Goal: Transaction & Acquisition: Purchase product/service

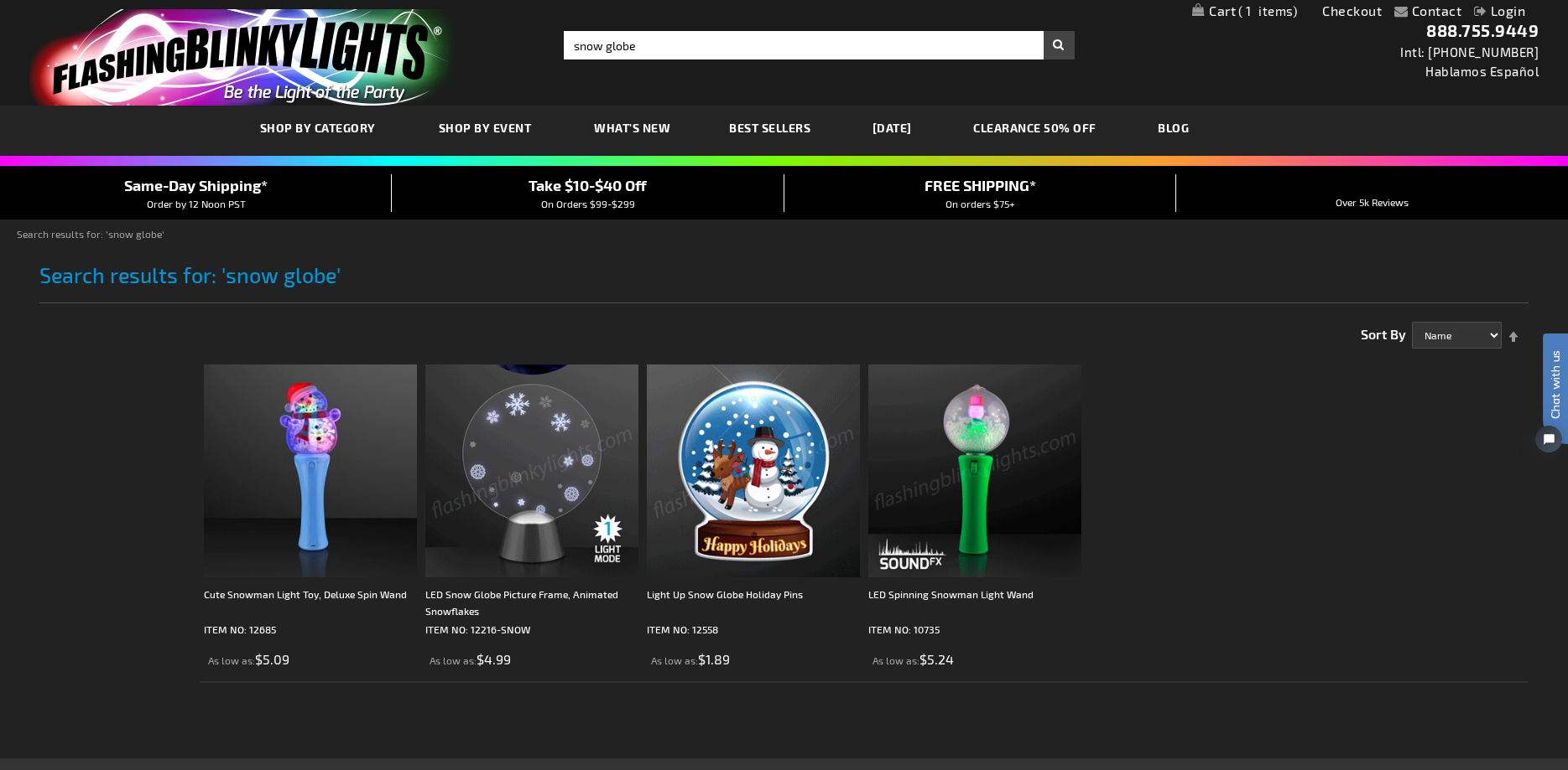
click at [1226, 11] on link "My Cart 1 1 items" at bounding box center [1244, 11] width 105 height 16
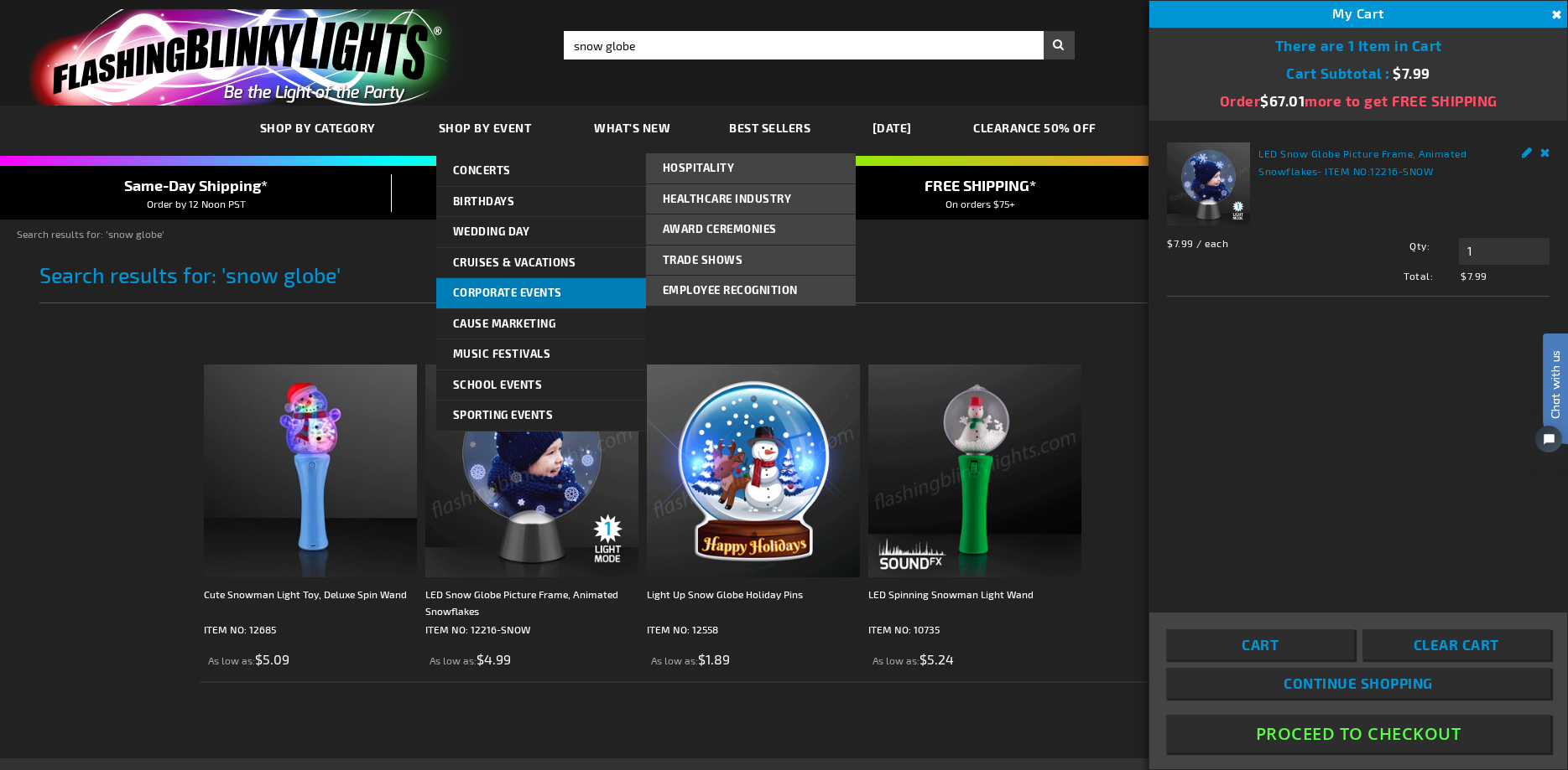
click at [530, 294] on span "Corporate Events" at bounding box center [508, 293] width 109 height 13
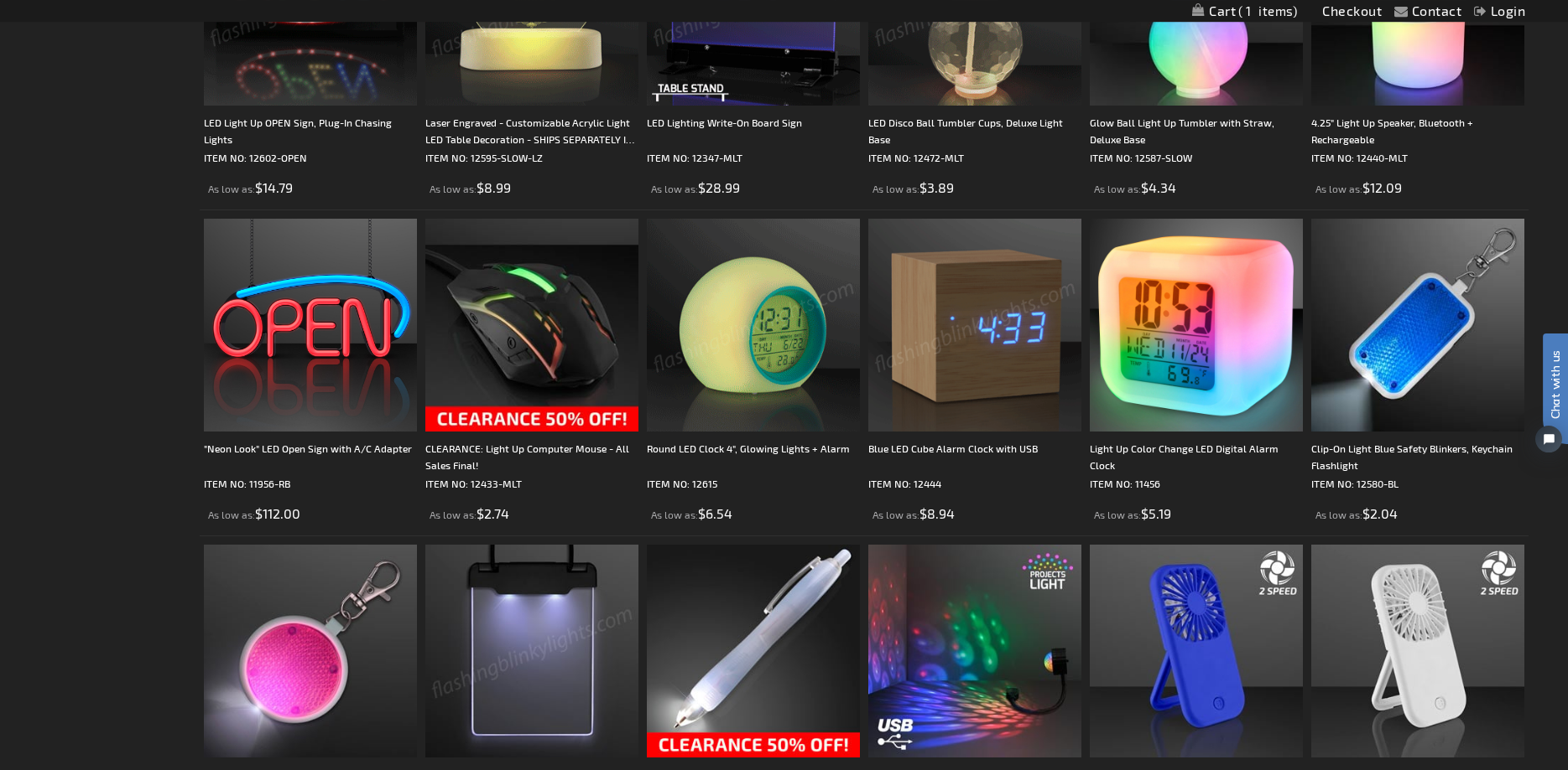
scroll to position [1713, 0]
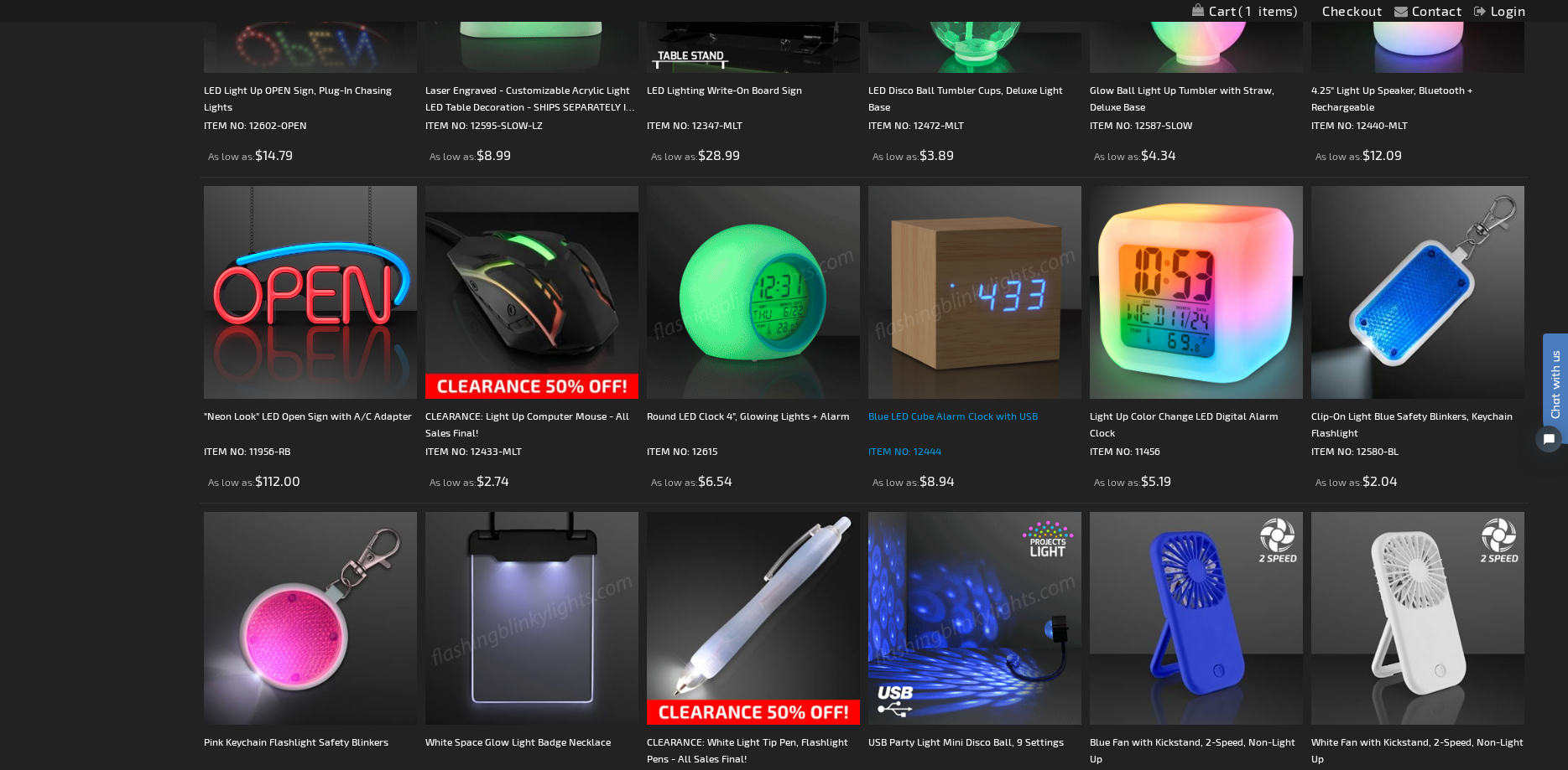
click at [975, 413] on div "Blue LED Cube Alarm Clock with USB" at bounding box center [974, 424] width 213 height 34
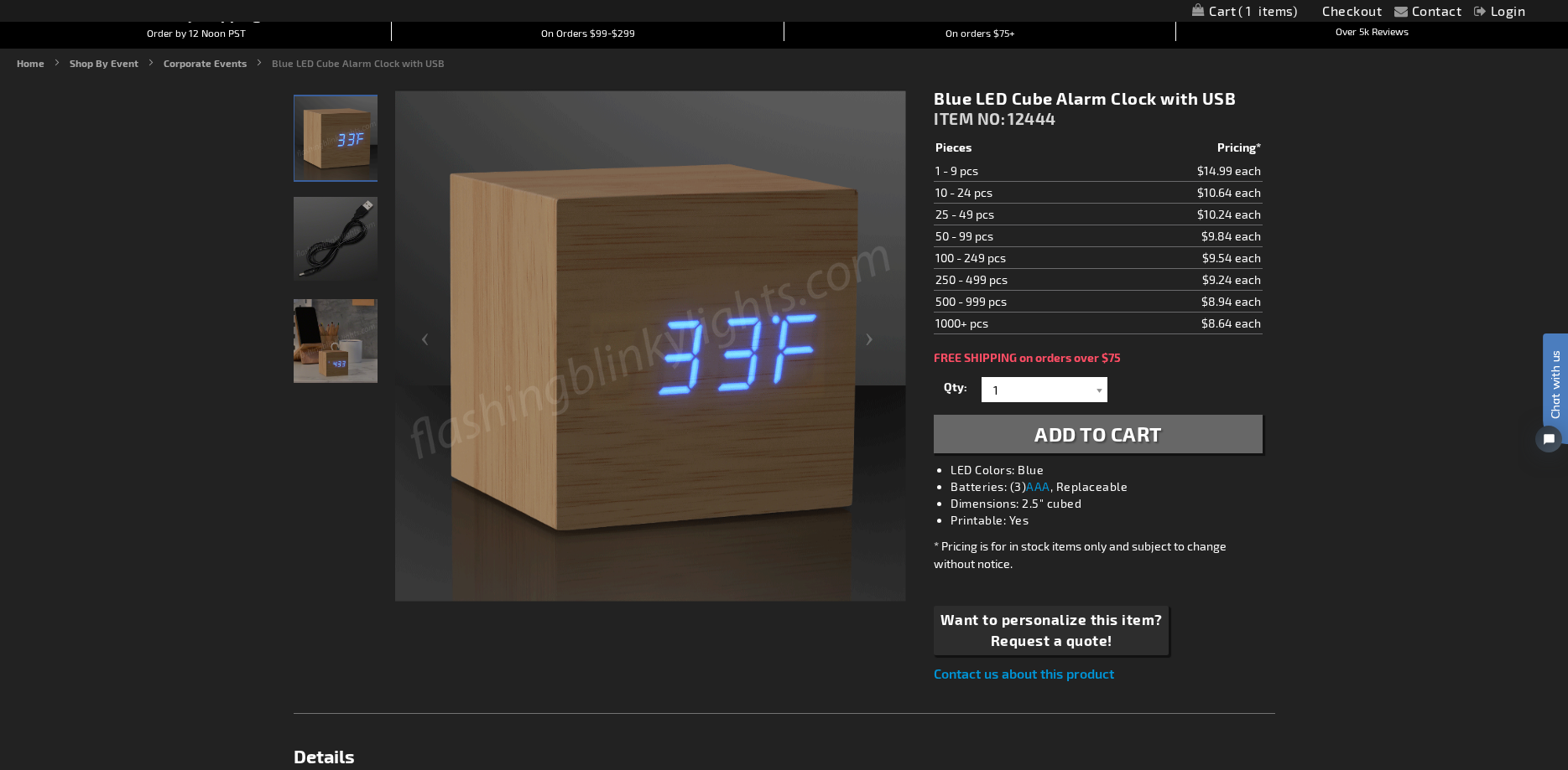
scroll to position [88, 0]
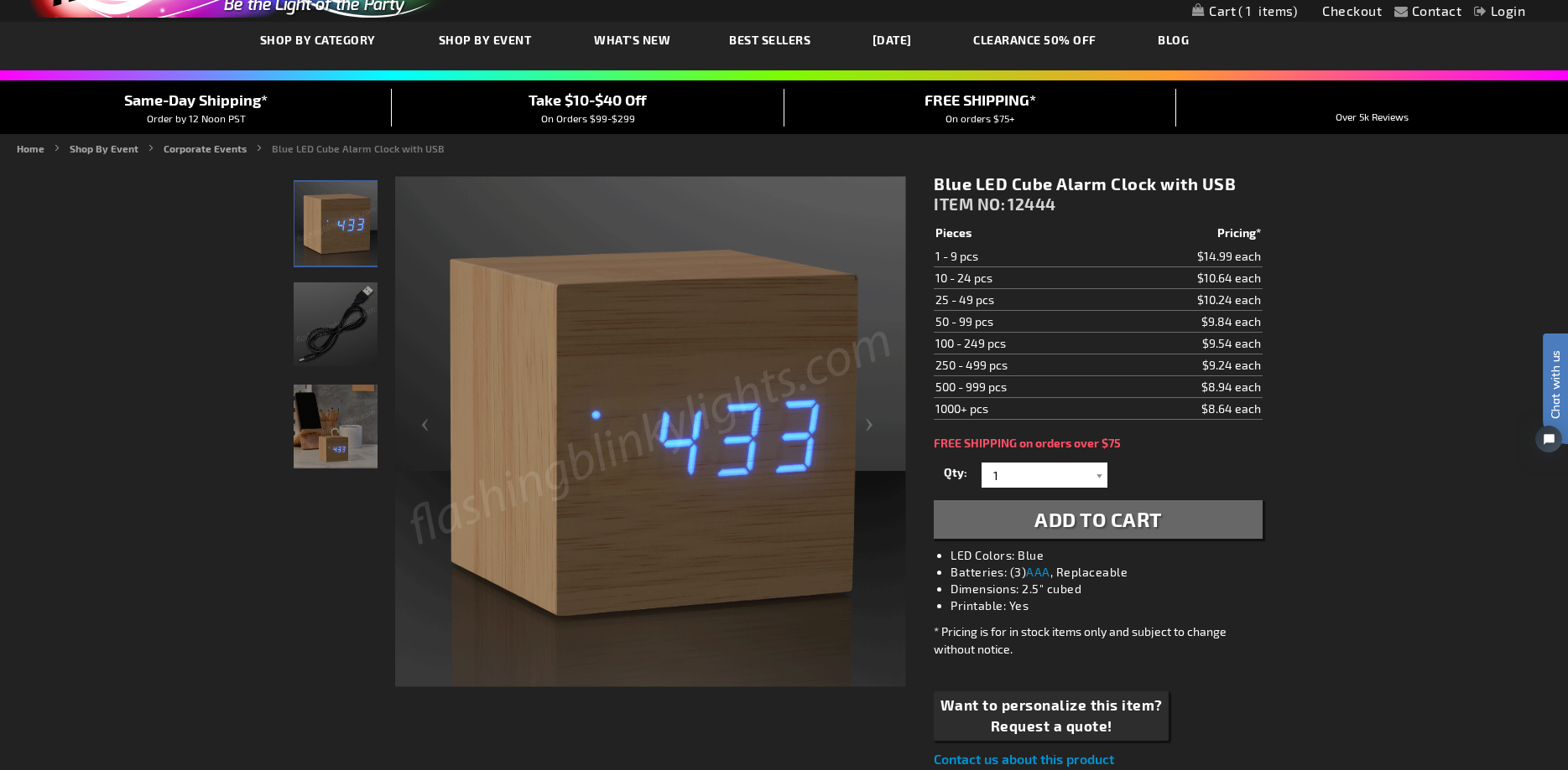
click at [354, 339] on img "Light Up Blue LED Alarm Clock USB Cable" at bounding box center [335, 324] width 84 height 83
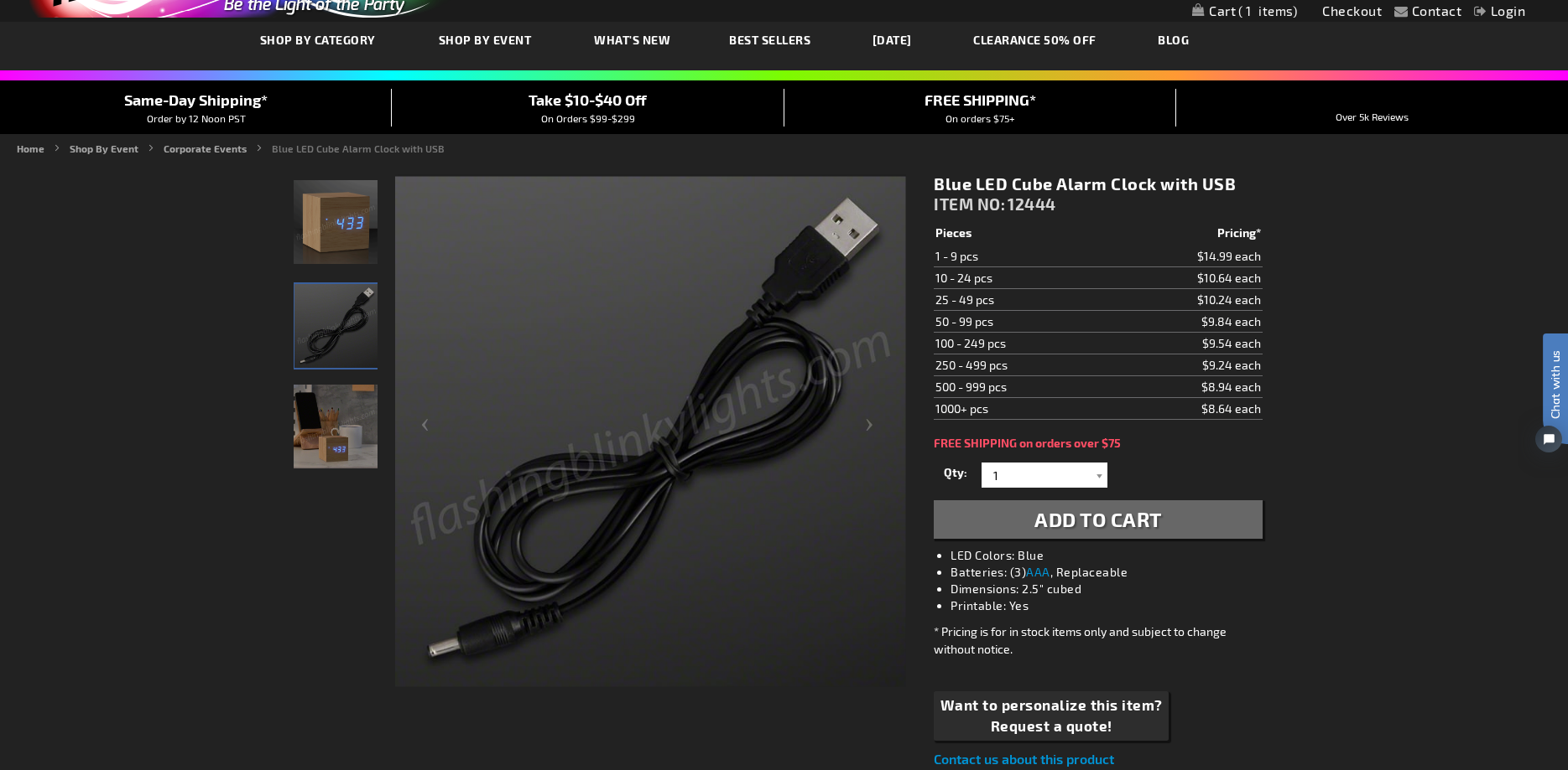
click at [331, 434] on img "Light Up Blue LED Alarm Clock" at bounding box center [335, 426] width 84 height 83
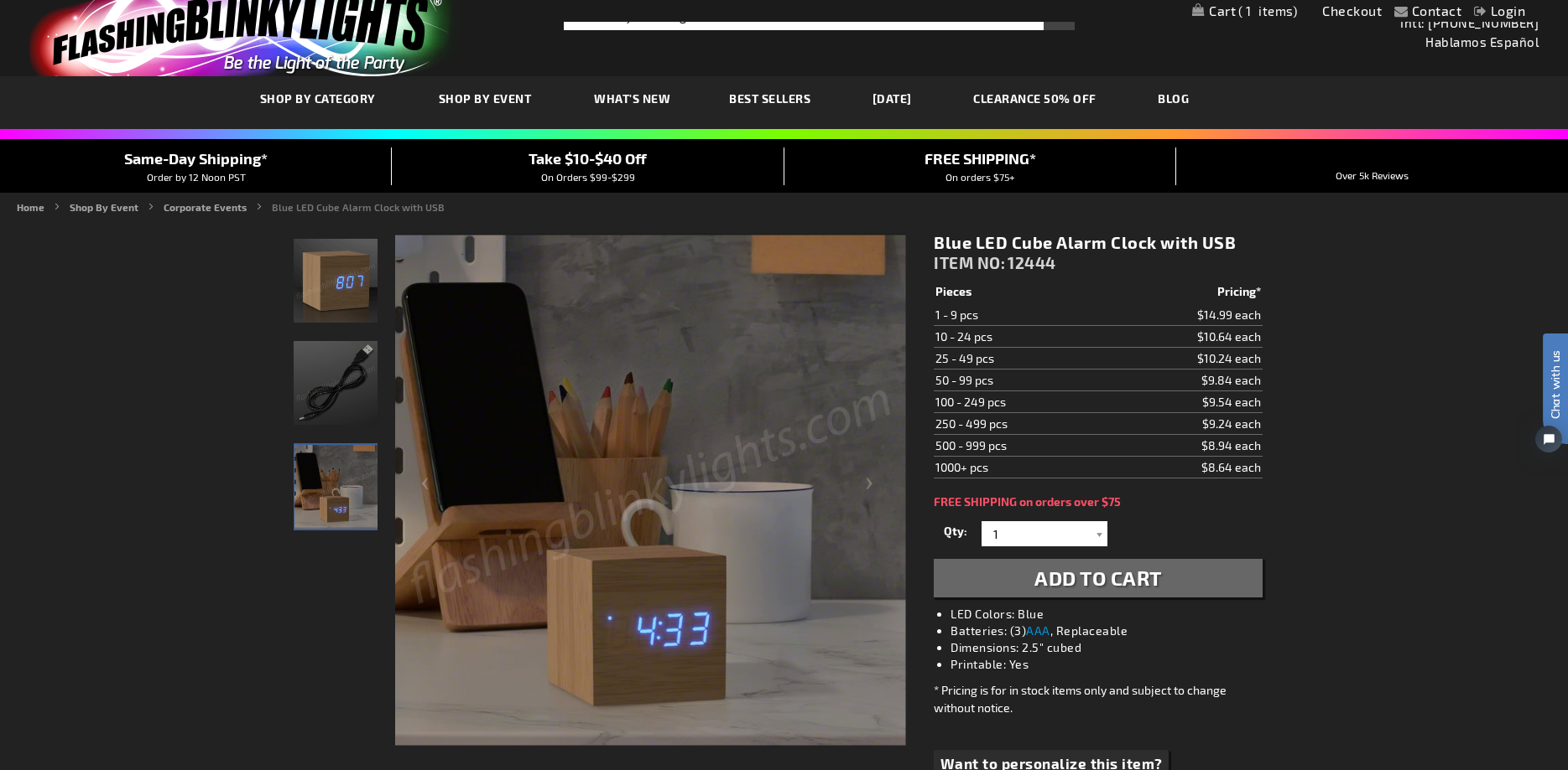
scroll to position [0, 0]
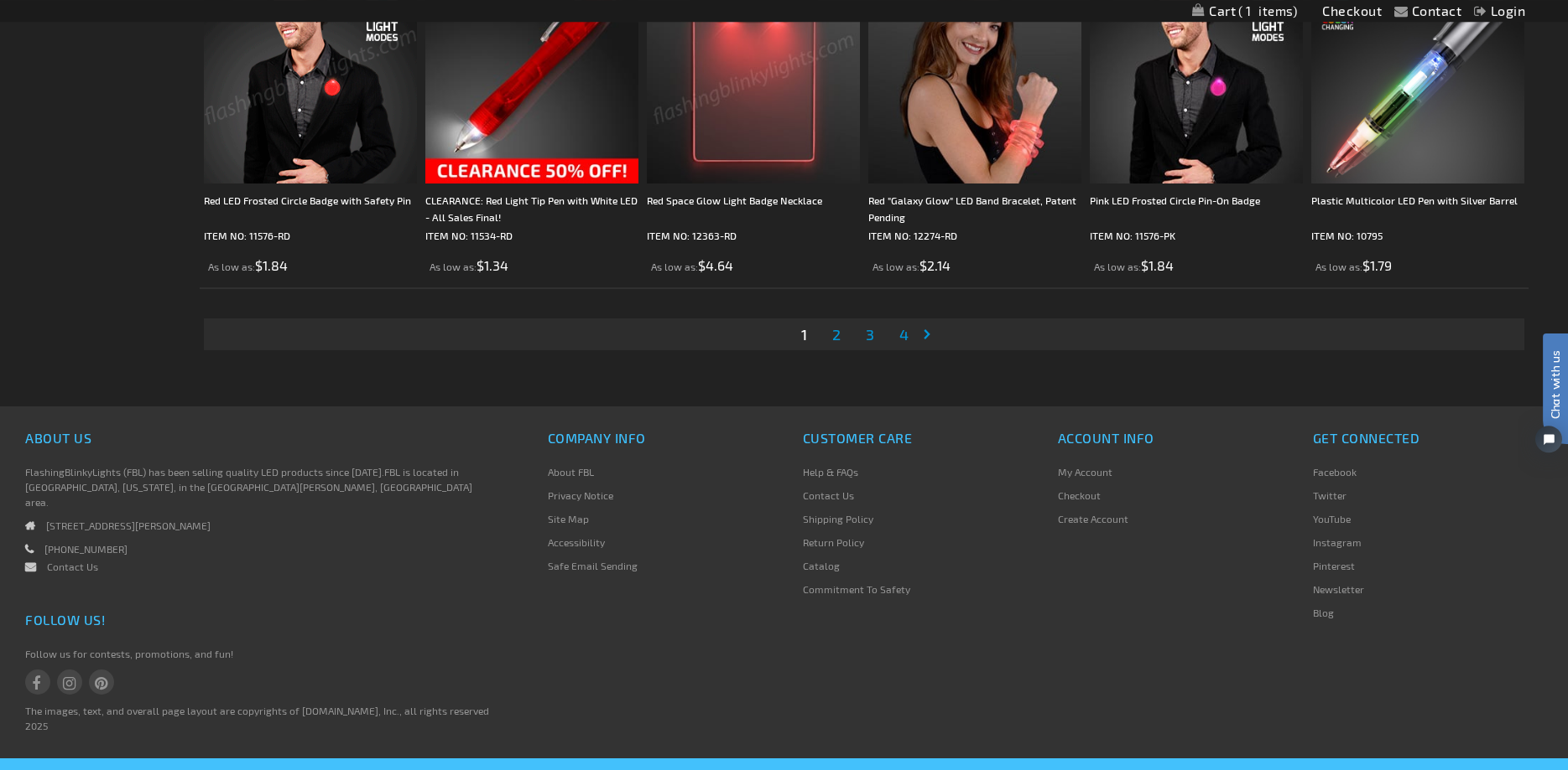
scroll to position [3590, 0]
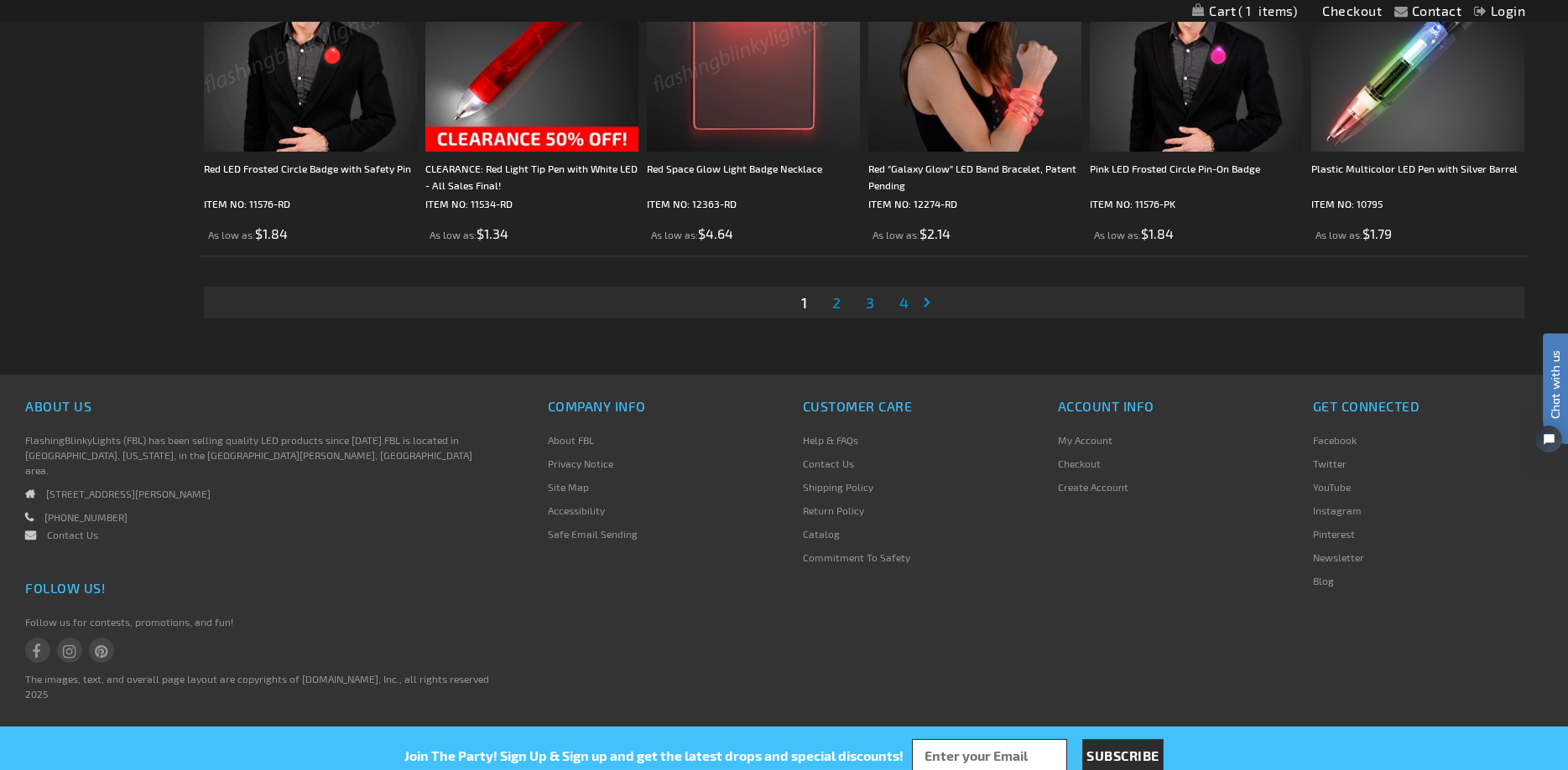
click at [835, 312] on span "2" at bounding box center [836, 303] width 8 height 19
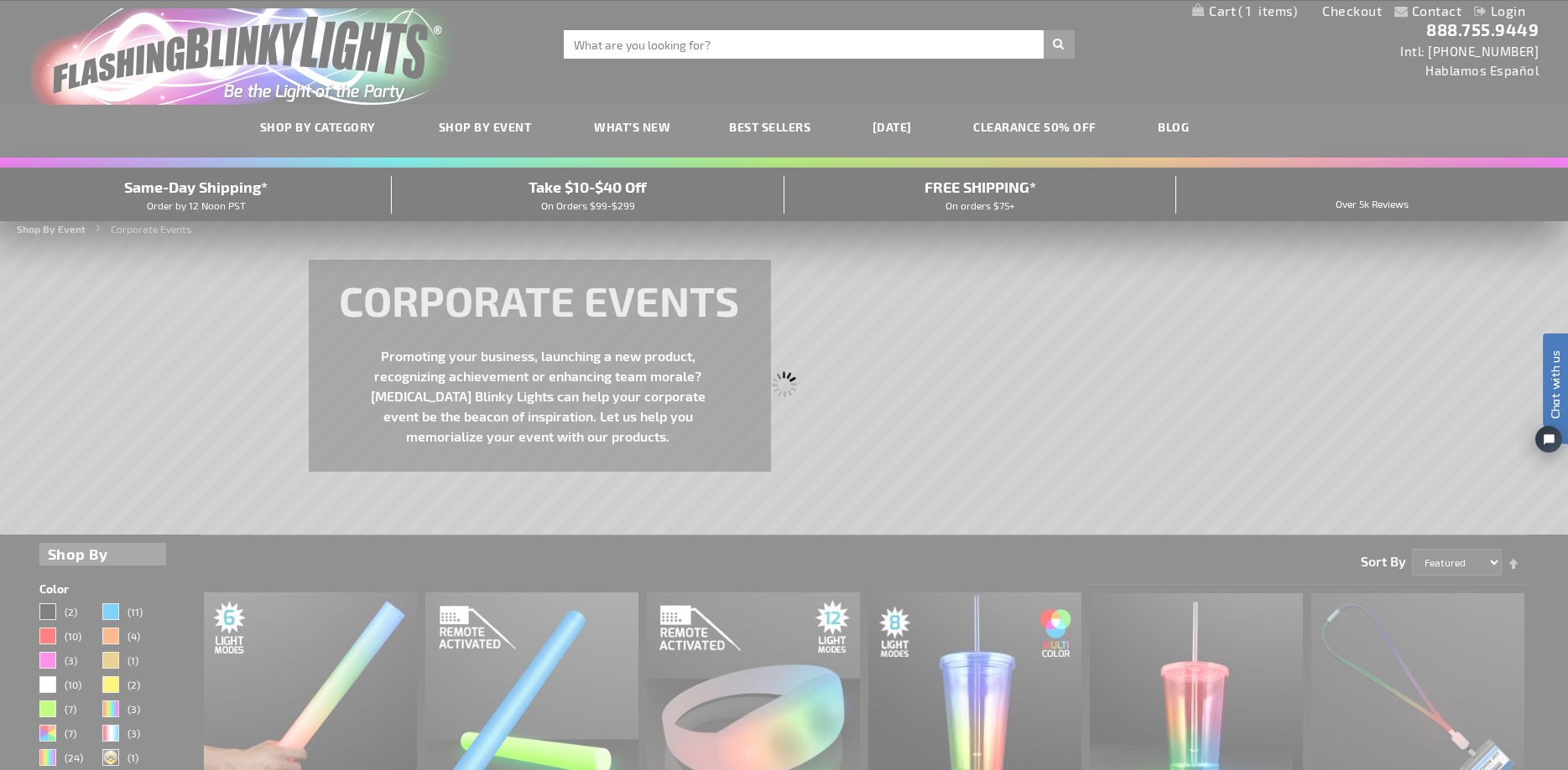
scroll to position [0, 0]
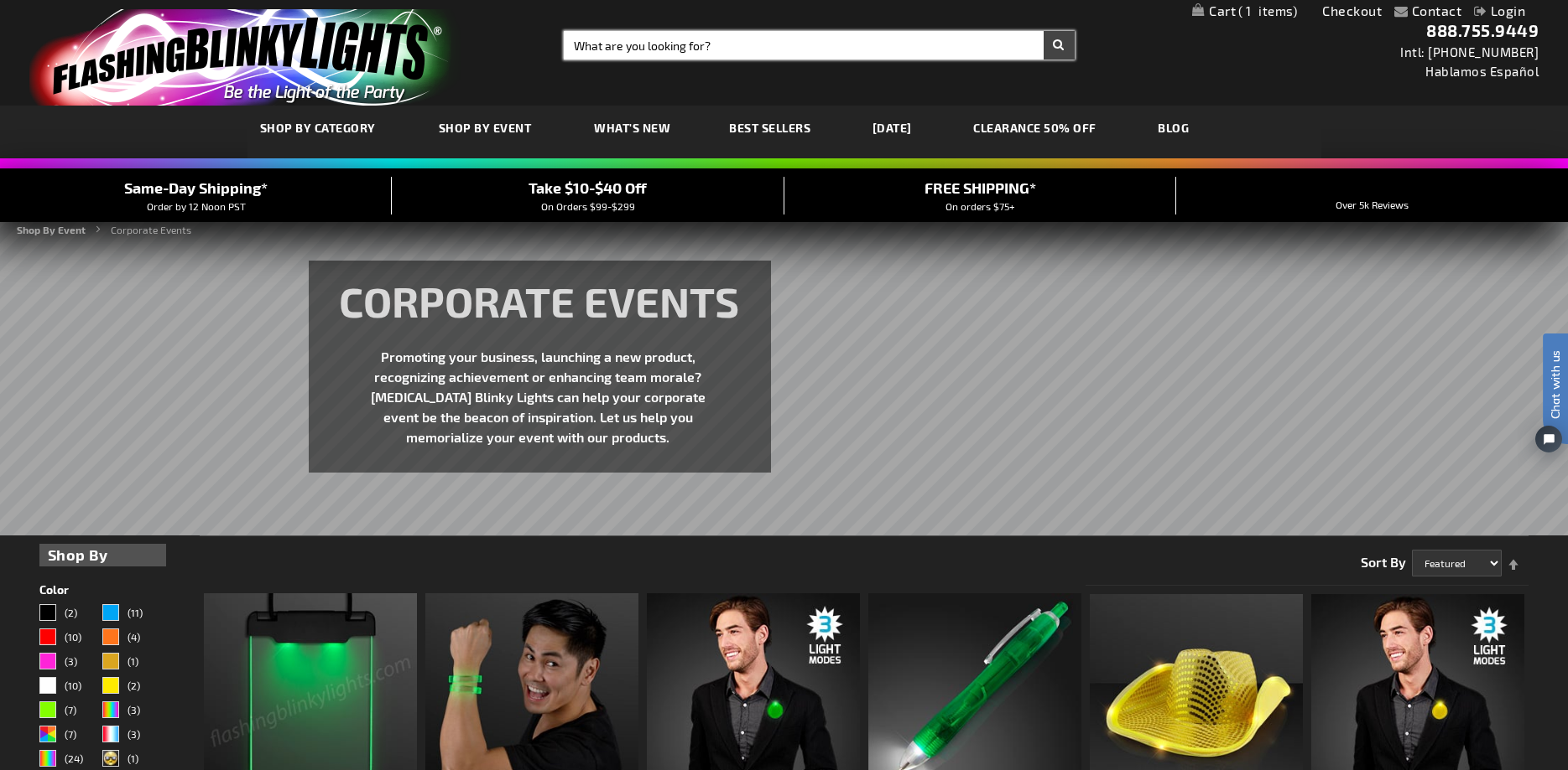
click at [699, 41] on input "Search" at bounding box center [819, 45] width 510 height 28
type input "phone stand"
click at [1043, 31] on button "Search" at bounding box center [1058, 45] width 31 height 28
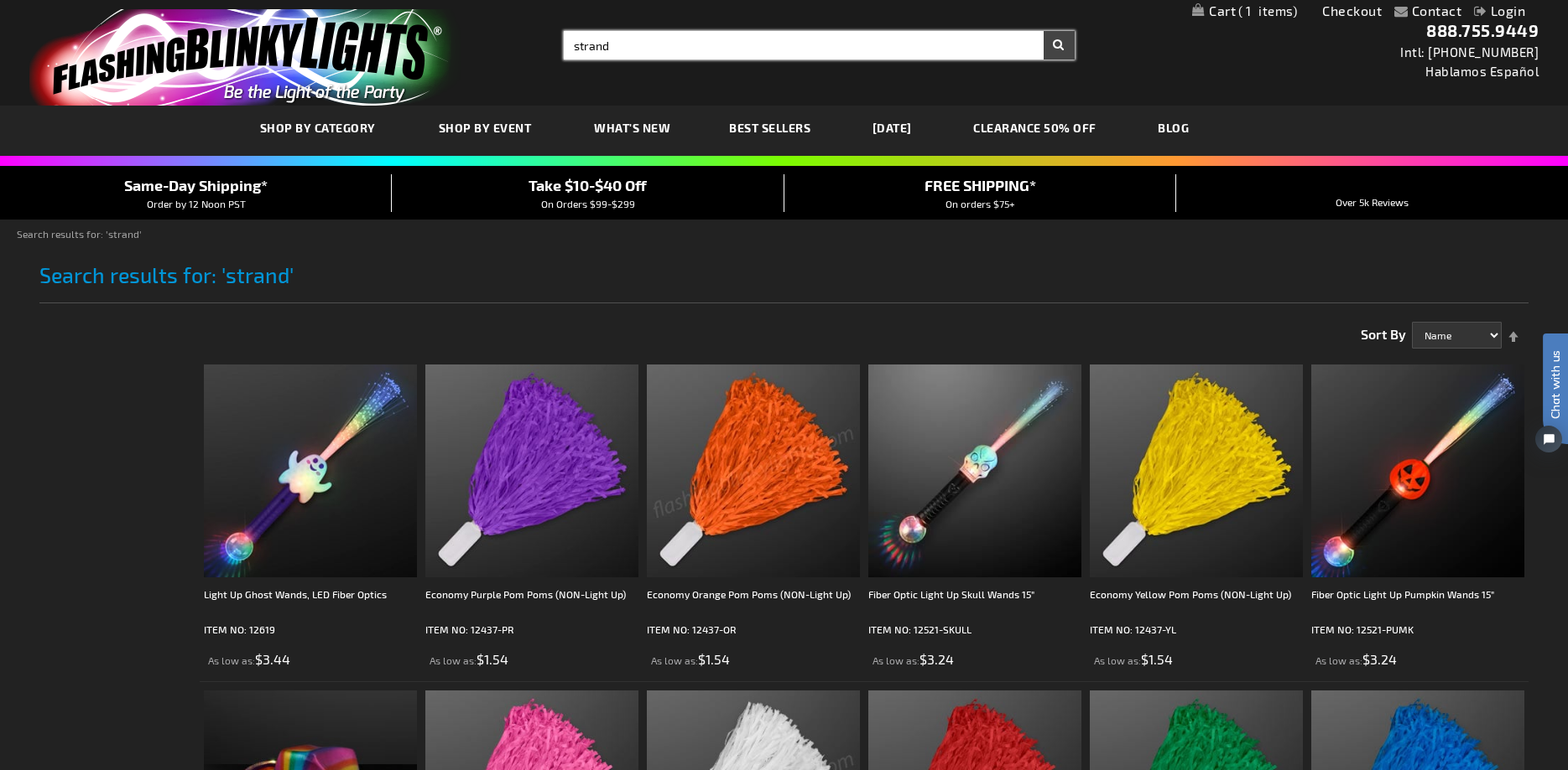
drag, startPoint x: 573, startPoint y: 44, endPoint x: 700, endPoint y: 70, distance: 129.6
click at [700, 70] on div "Toggle Nav Search Search strand × Search 888.755.9449 Intl: 818-753-8303 Hablam…" at bounding box center [784, 53] width 1568 height 106
type input "s"
type input "cell phone stand"
click at [1043, 31] on button "Search" at bounding box center [1058, 45] width 31 height 28
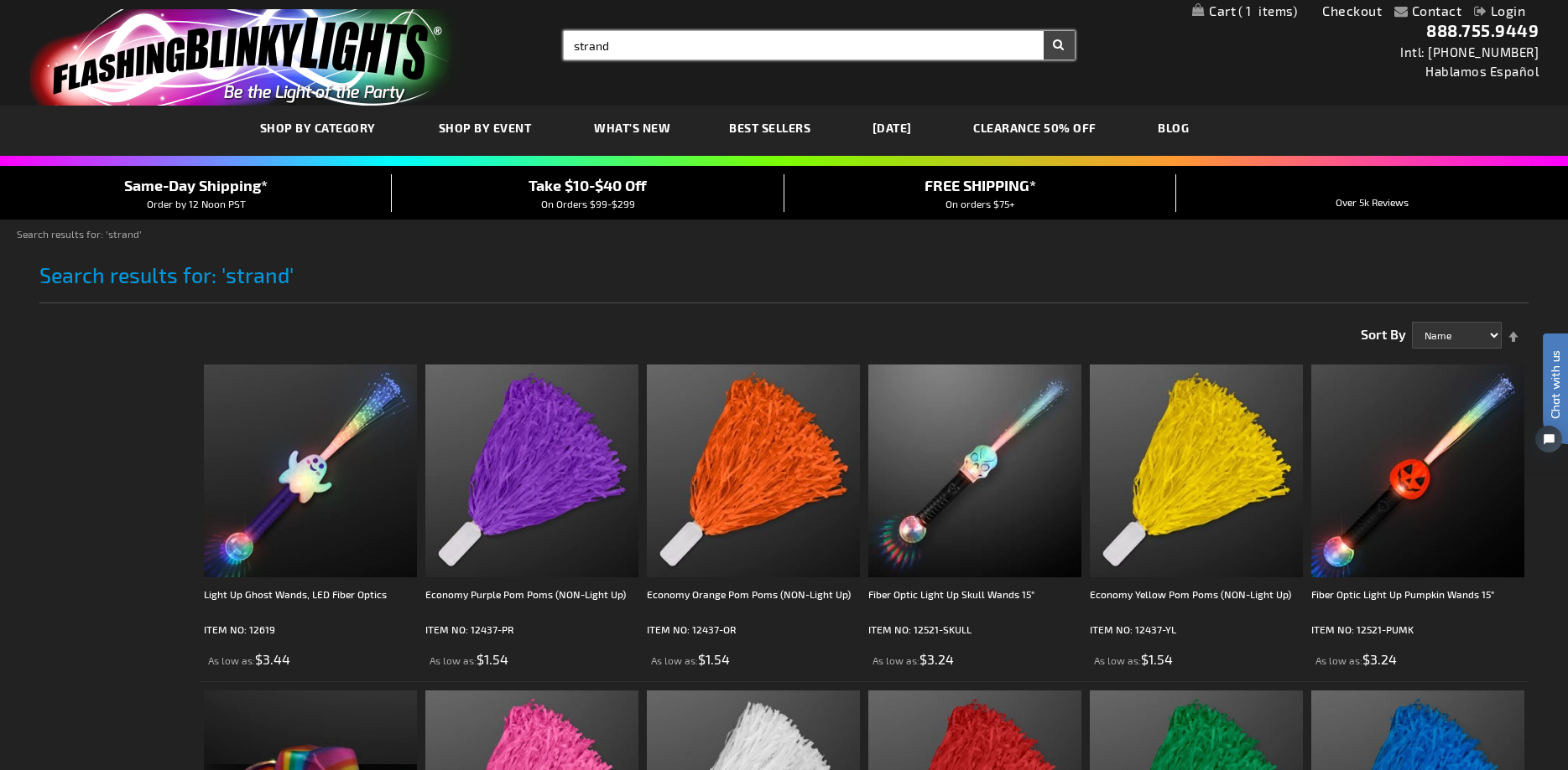
drag, startPoint x: 648, startPoint y: 48, endPoint x: 506, endPoint y: 44, distance: 142.1
click at [564, 44] on input "strand" at bounding box center [819, 45] width 510 height 28
type input "stand"
click at [1043, 31] on button "Search" at bounding box center [1058, 45] width 31 height 28
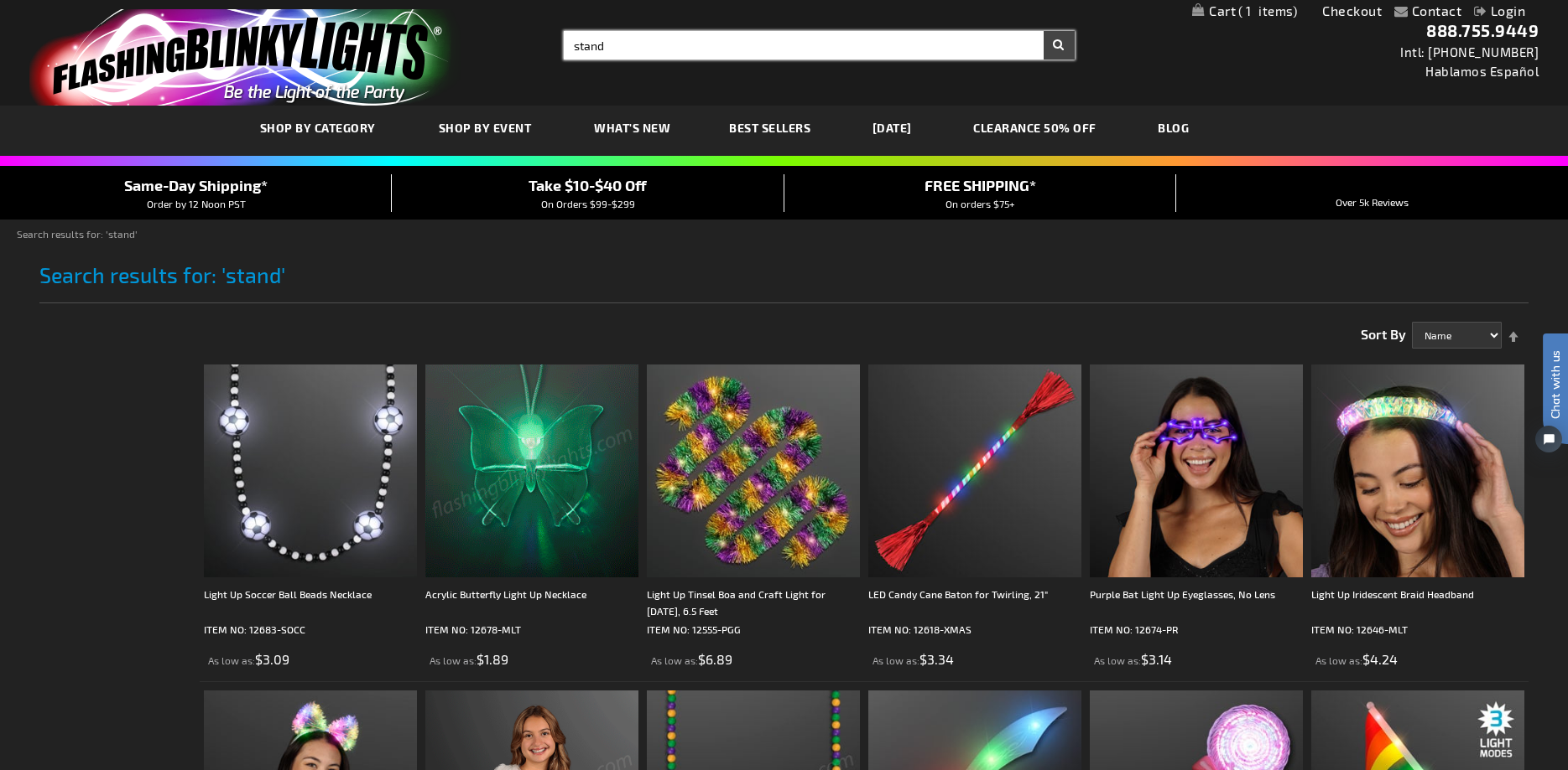
drag, startPoint x: 617, startPoint y: 43, endPoint x: 436, endPoint y: 34, distance: 181.2
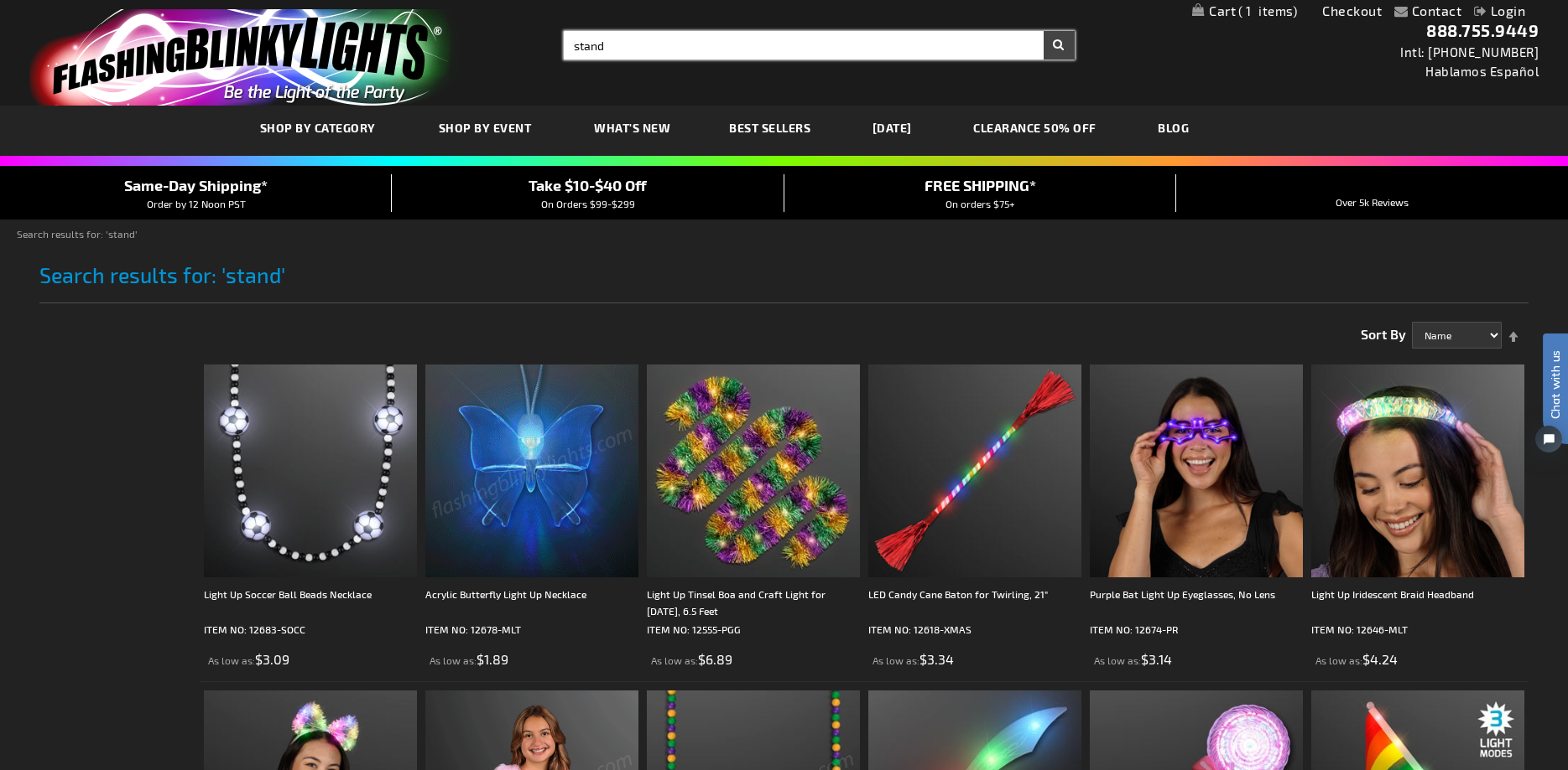
click at [564, 34] on input "stand" at bounding box center [819, 45] width 510 height 28
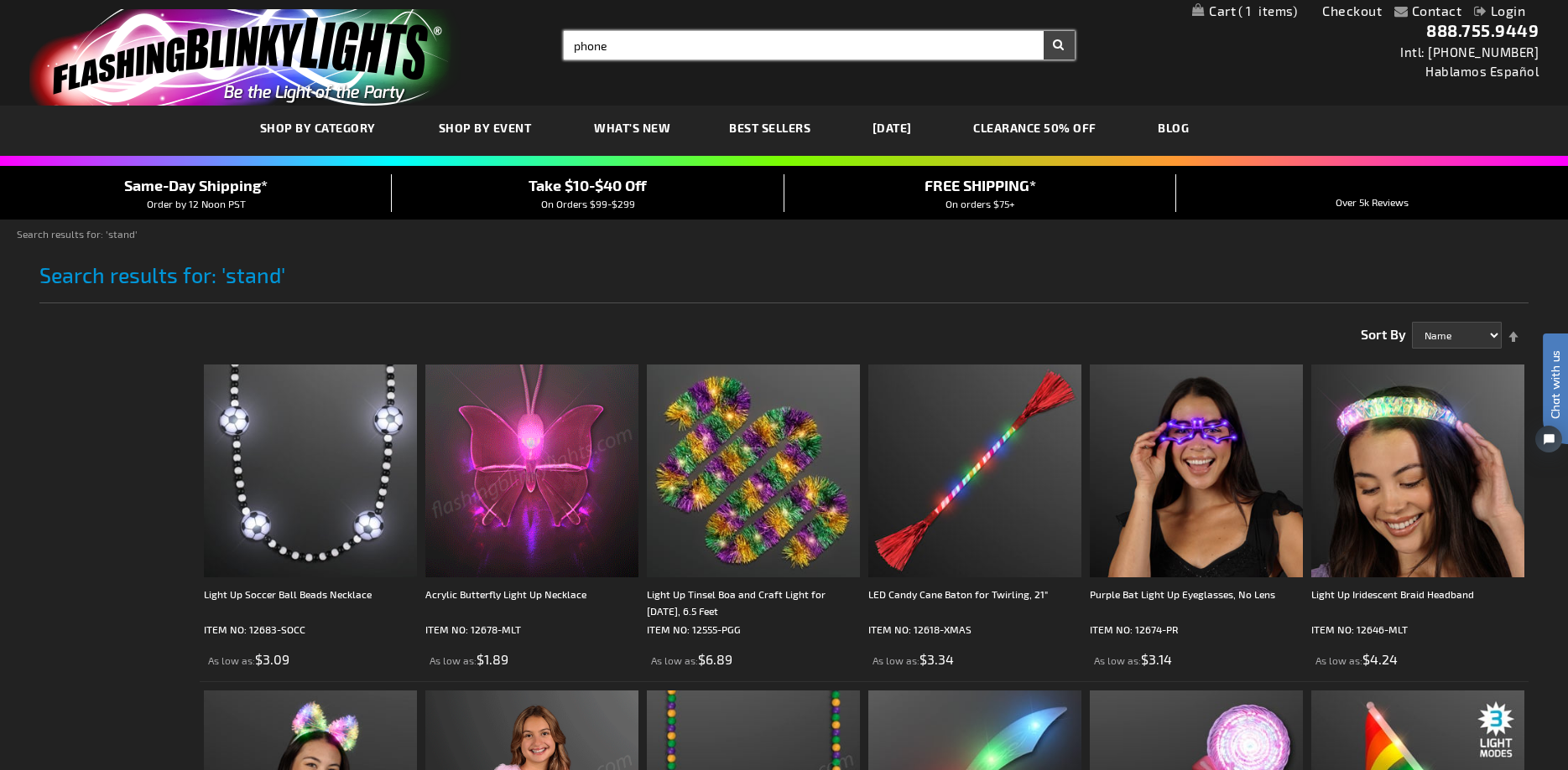
type input "phone"
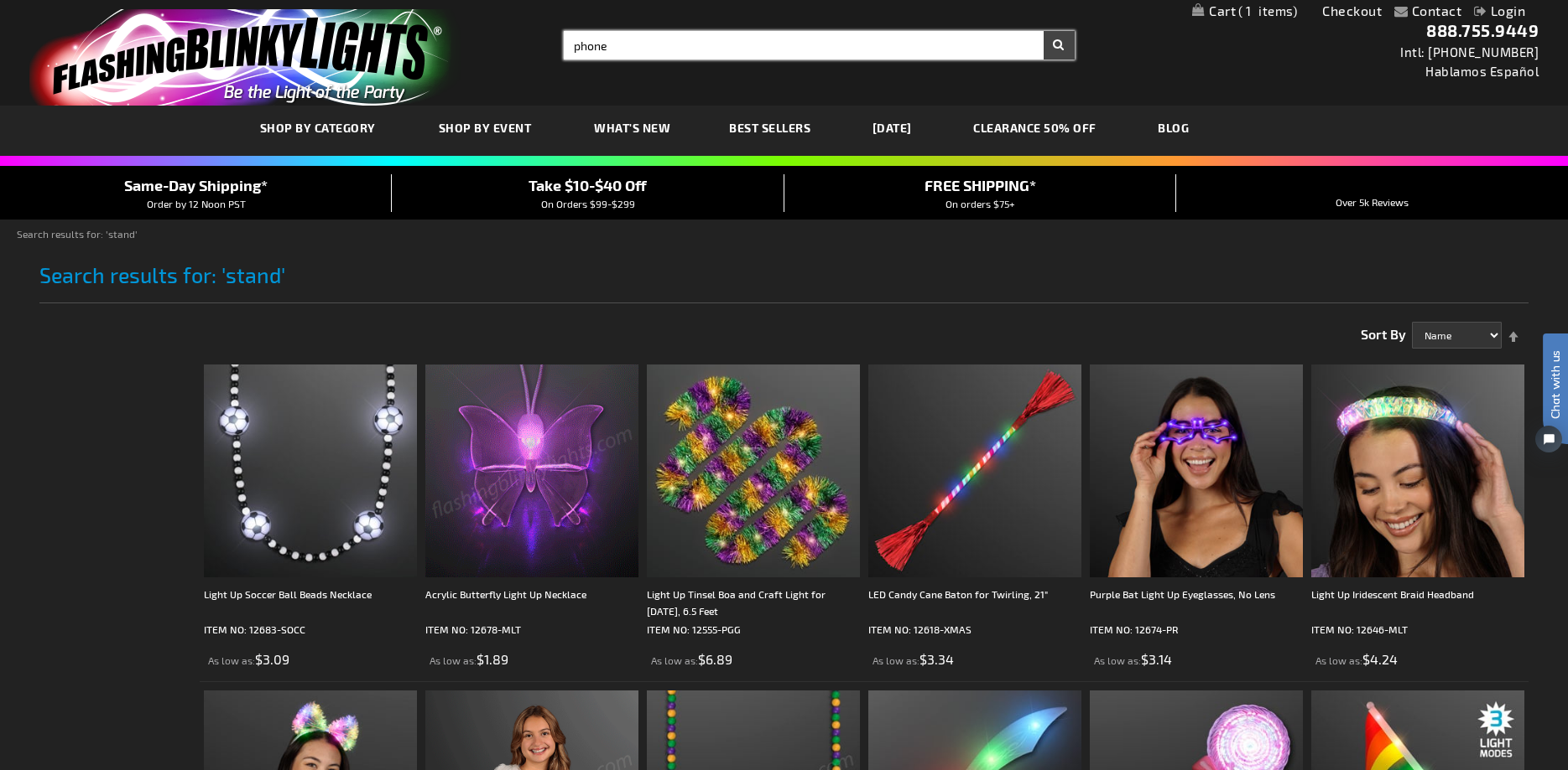
click at [1043, 31] on button "Search" at bounding box center [1058, 45] width 31 height 28
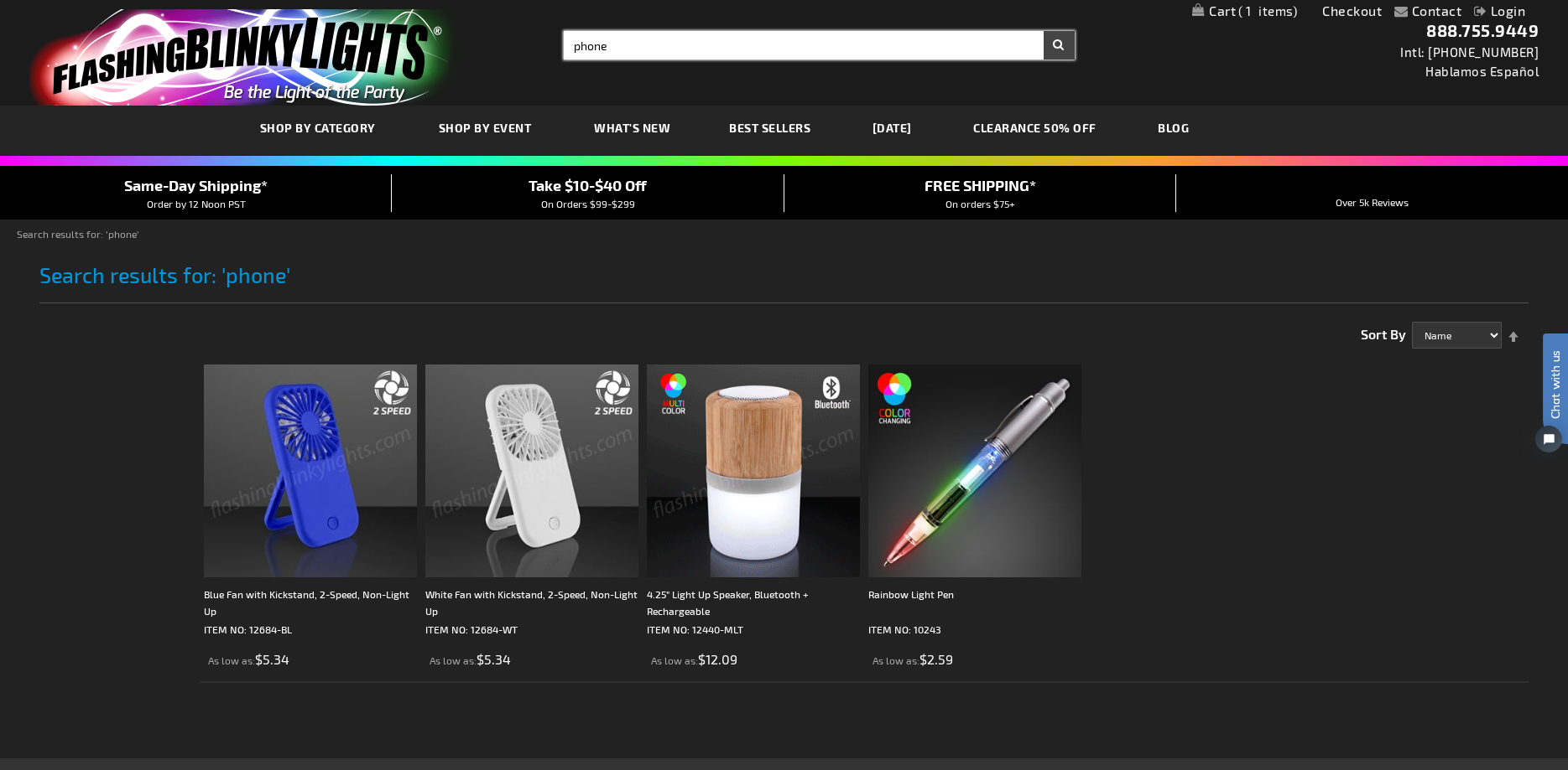
drag, startPoint x: 623, startPoint y: 46, endPoint x: 500, endPoint y: 32, distance: 123.8
click at [564, 32] on input "phone" at bounding box center [819, 45] width 510 height 28
click at [632, 47] on input "phone" at bounding box center [819, 45] width 510 height 28
type input "phone stand"
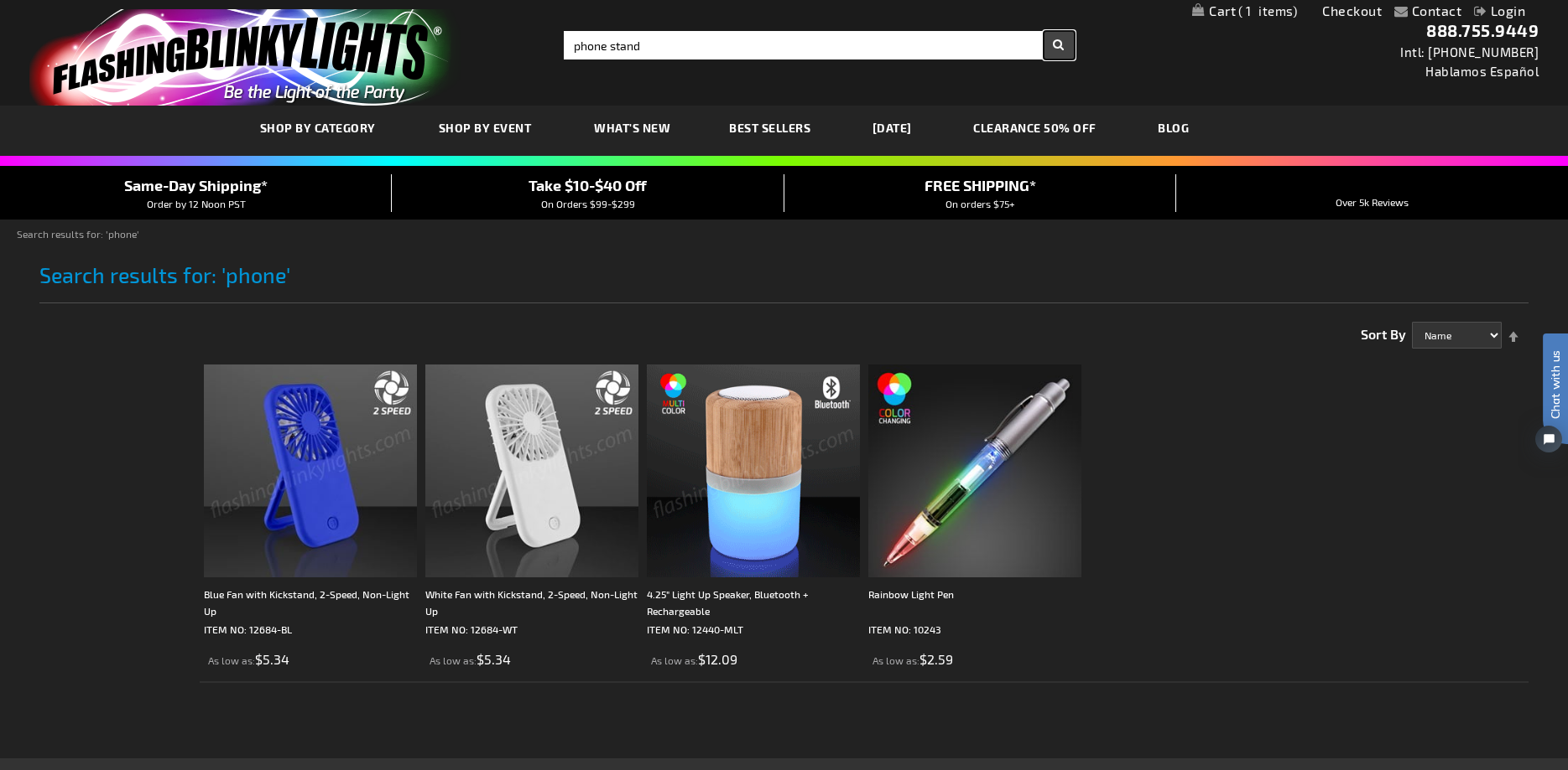
click at [1055, 41] on button "Search" at bounding box center [1058, 45] width 31 height 28
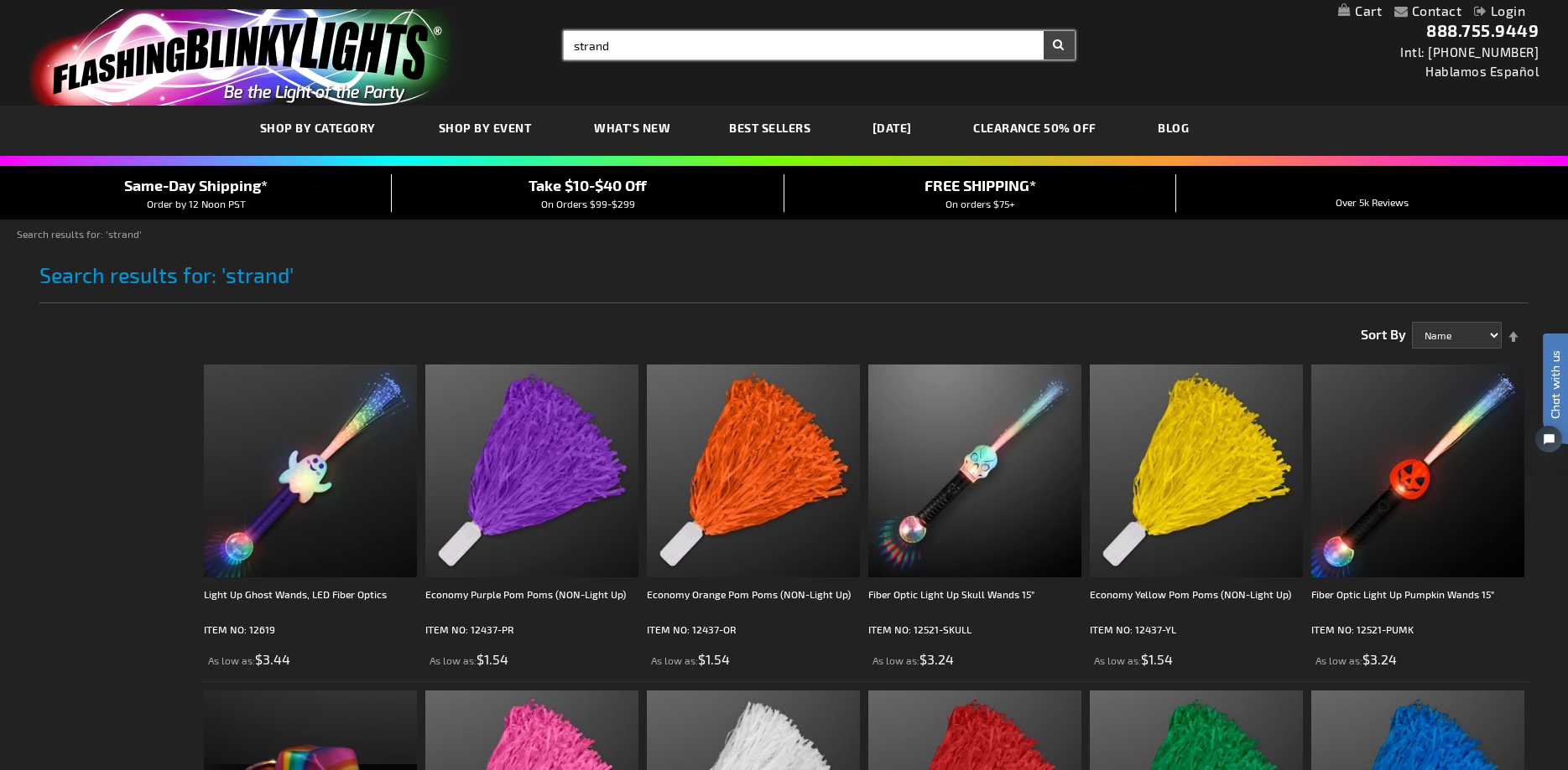
drag, startPoint x: 673, startPoint y: 43, endPoint x: 421, endPoint y: 30, distance: 252.3
click at [564, 31] on input "strand" at bounding box center [819, 45] width 510 height 28
type input "bamboo"
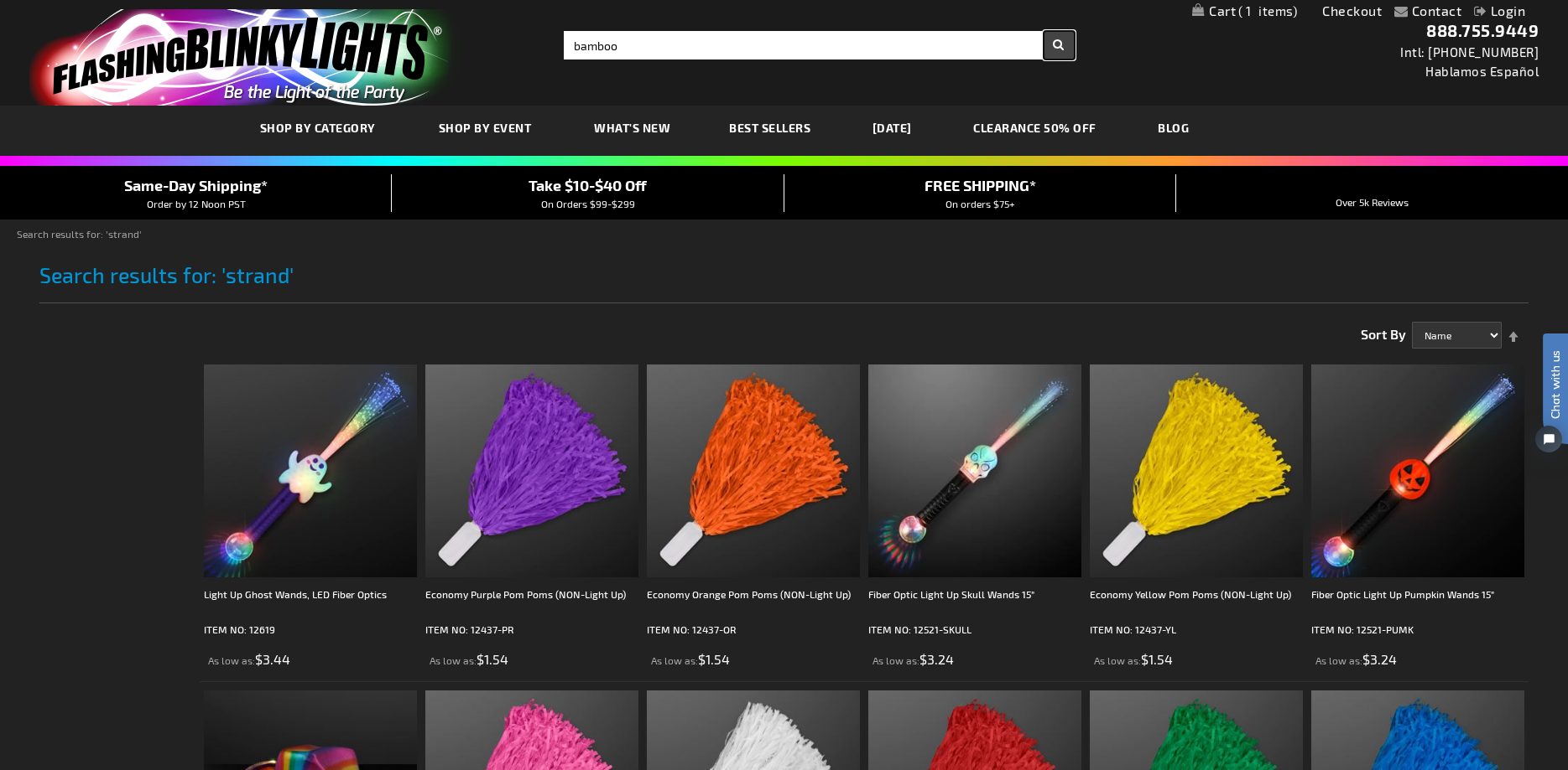
click at [1062, 47] on button "Search" at bounding box center [1058, 45] width 31 height 28
